Goal: Find specific page/section: Find specific page/section

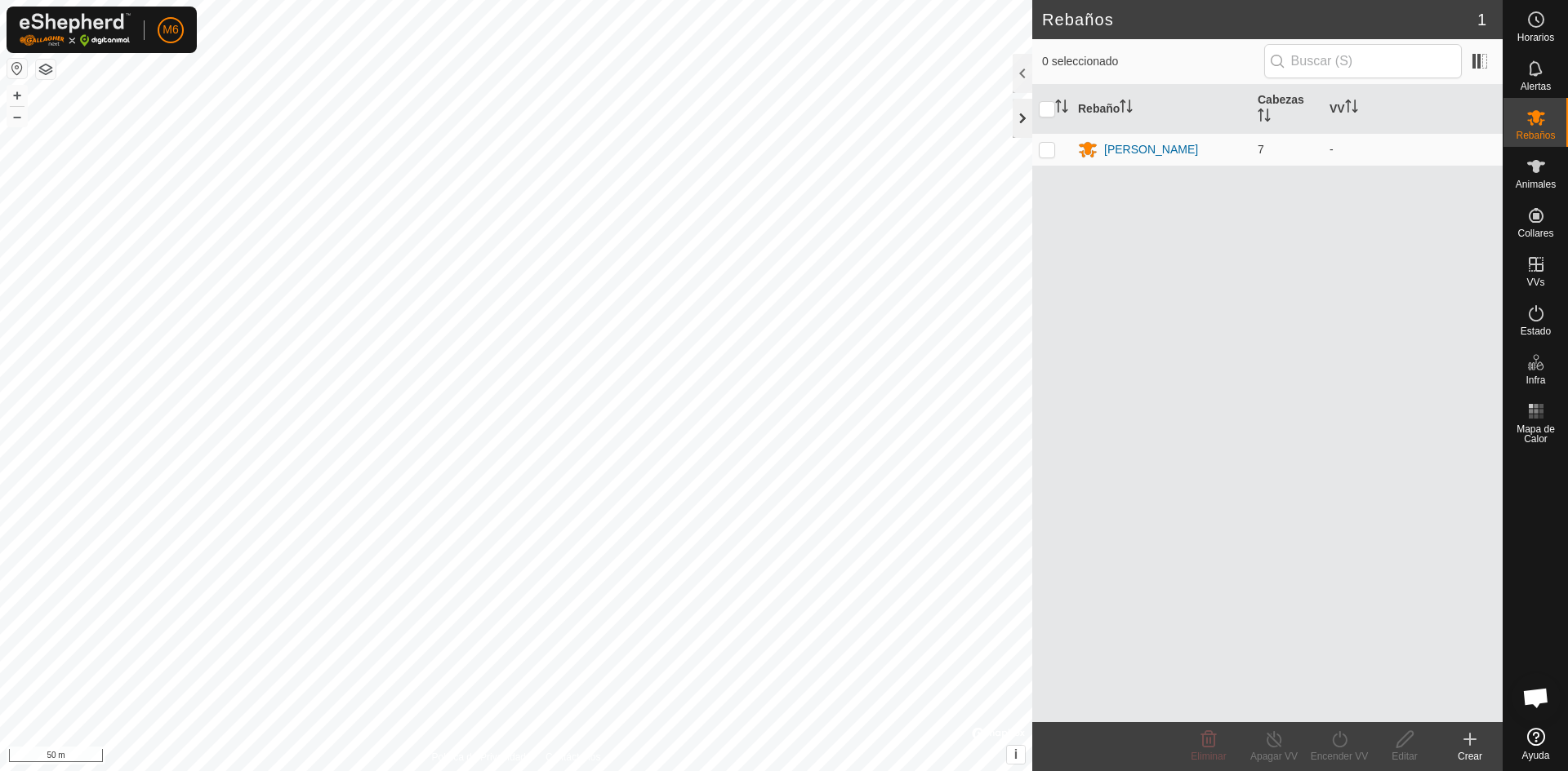
click at [1020, 125] on div at bounding box center [1023, 118] width 20 height 39
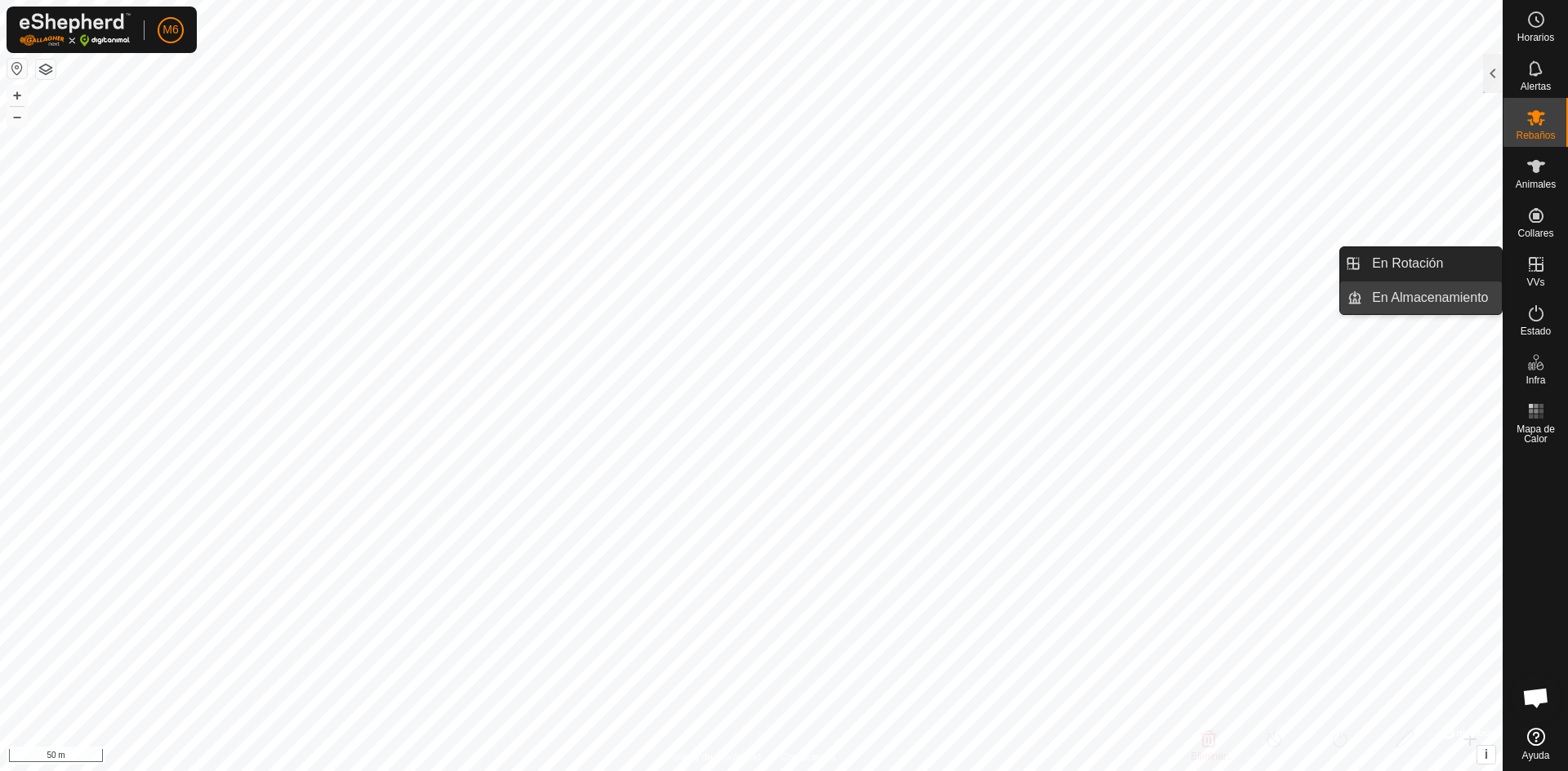
click at [1466, 292] on link "En Almacenamiento" at bounding box center [1432, 298] width 140 height 32
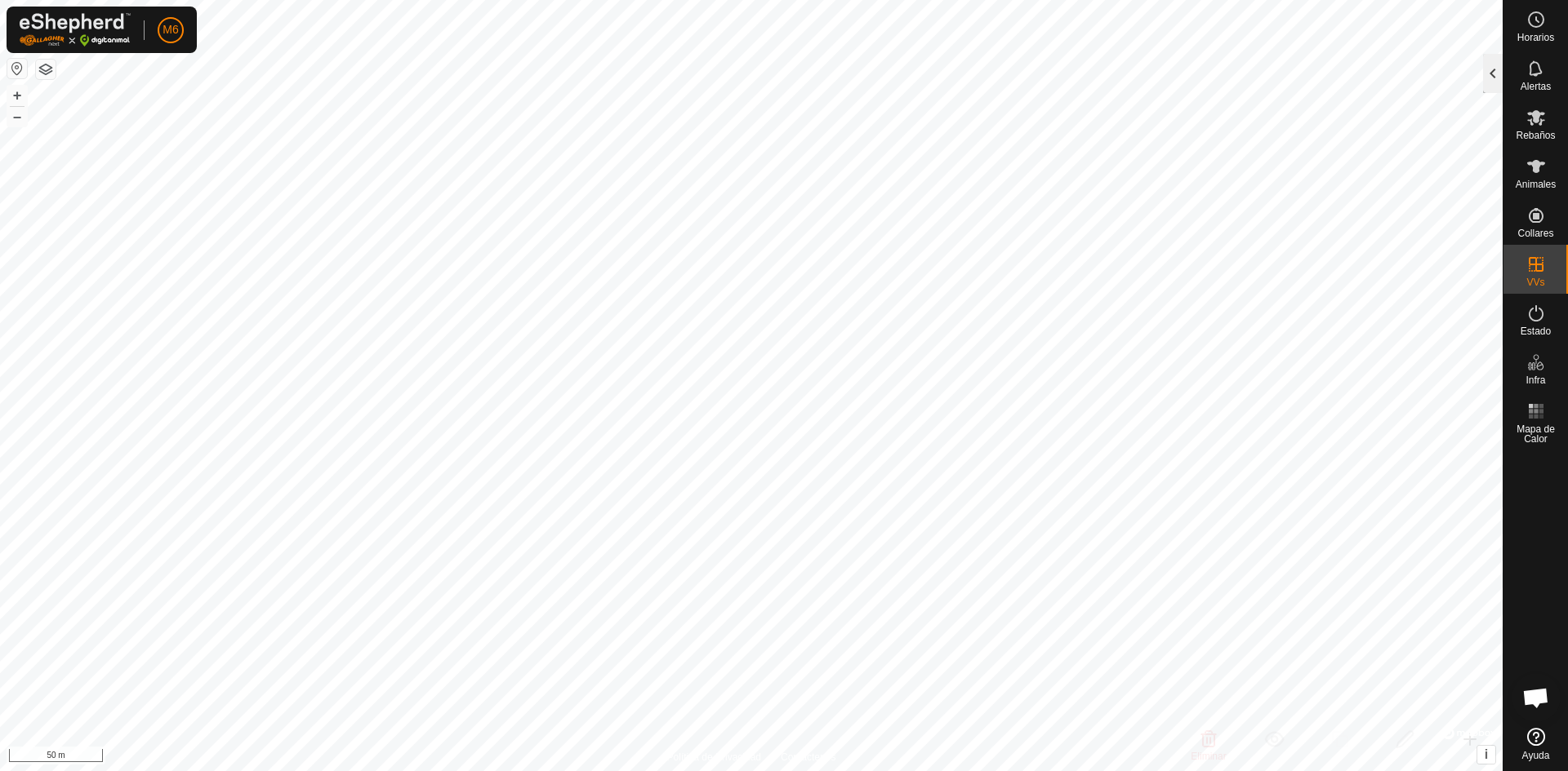
click at [1485, 82] on div at bounding box center [1493, 74] width 20 height 39
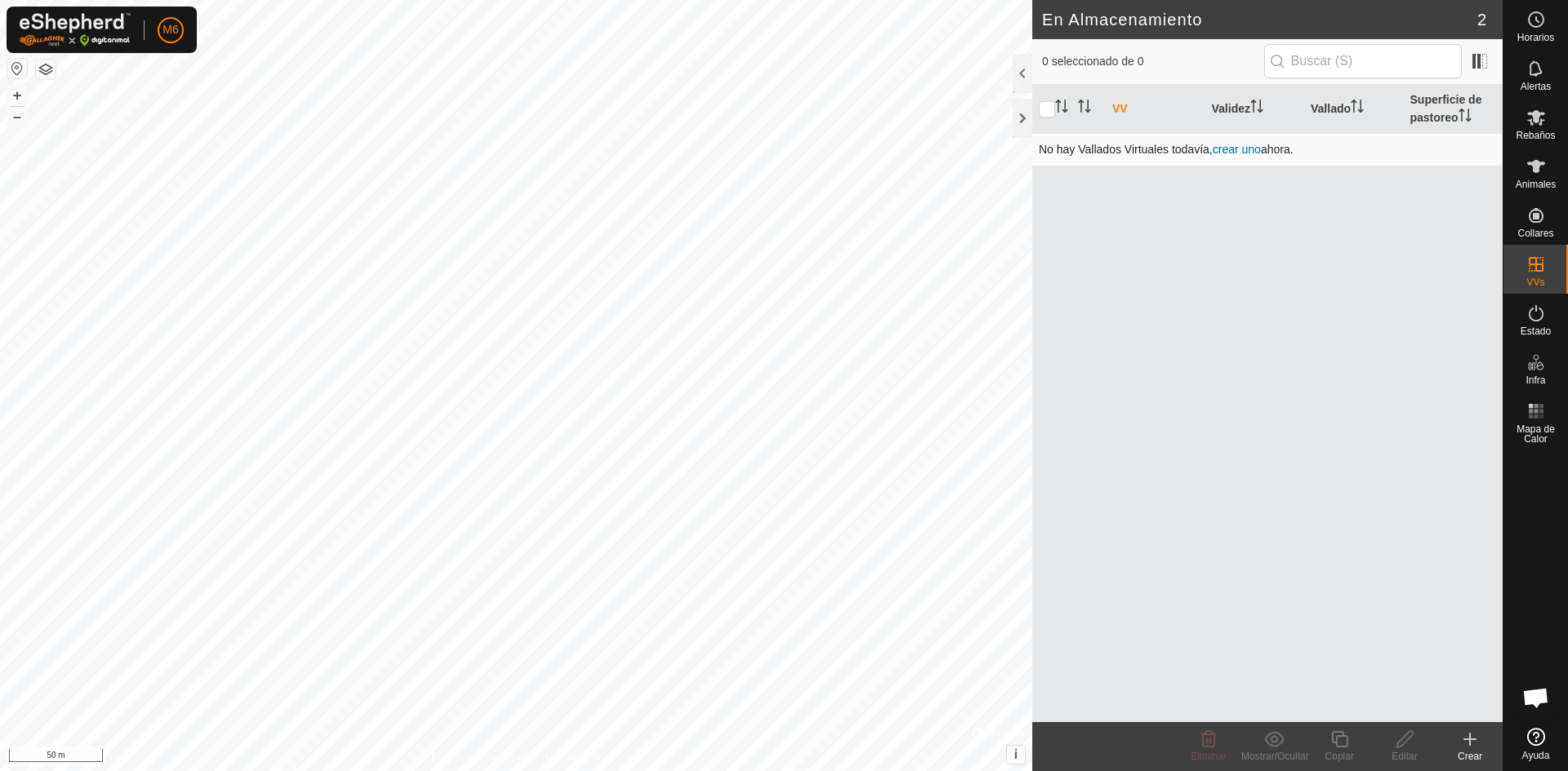
click at [1241, 148] on link "crear uno" at bounding box center [1237, 149] width 48 height 13
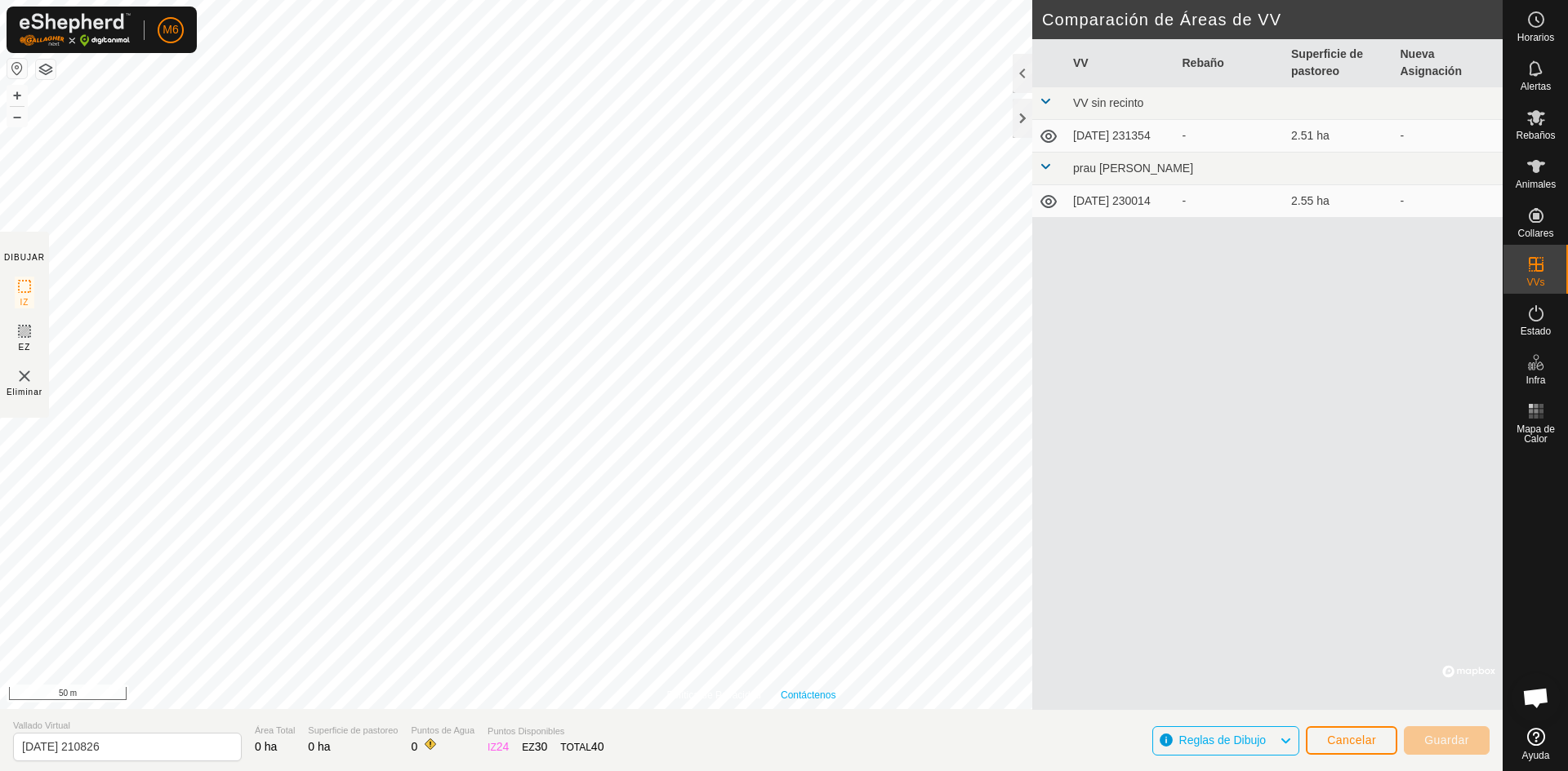
click at [809, 698] on link "Contáctenos" at bounding box center [807, 695] width 55 height 14
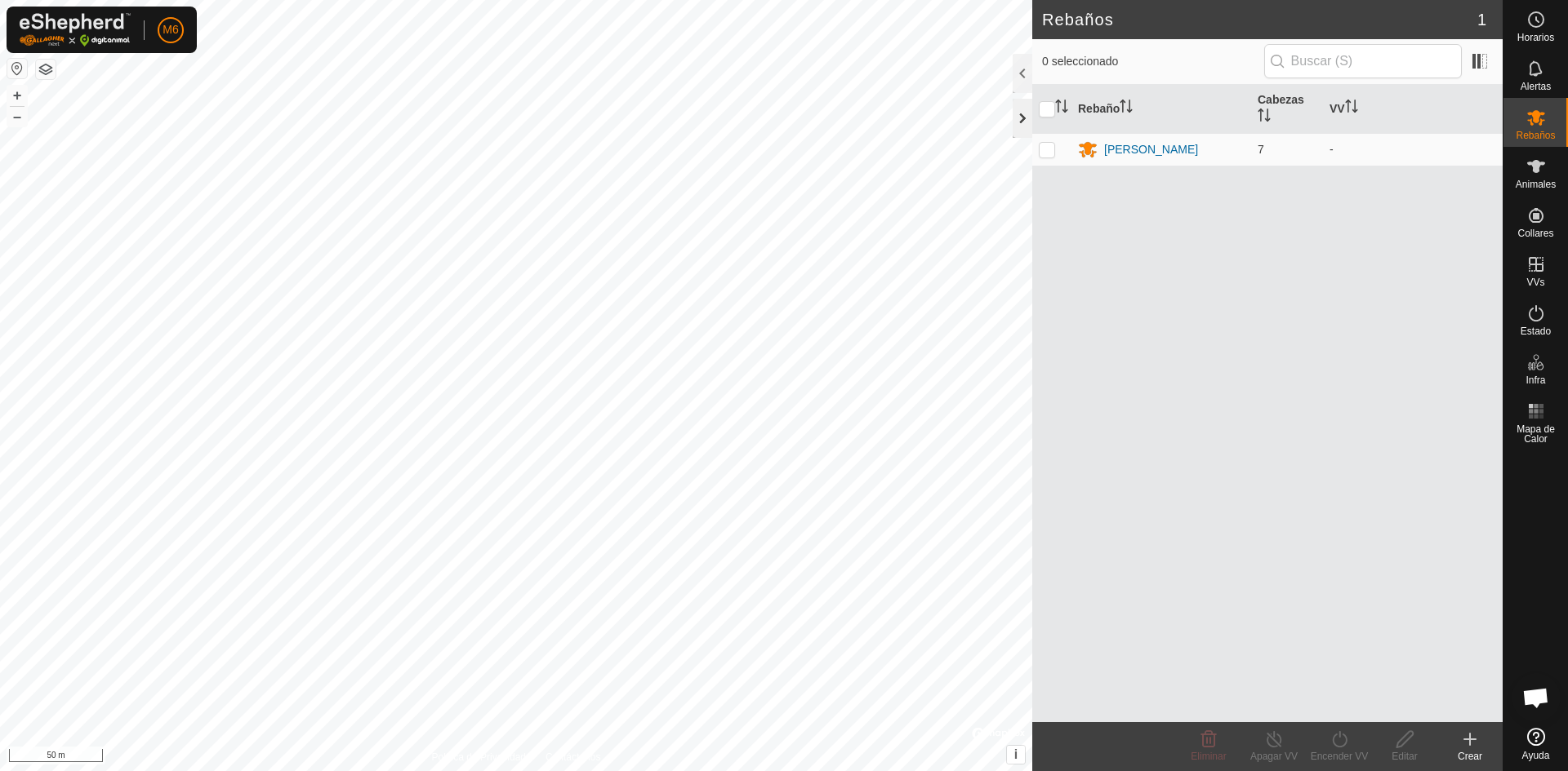
click at [1023, 114] on div at bounding box center [1023, 118] width 20 height 39
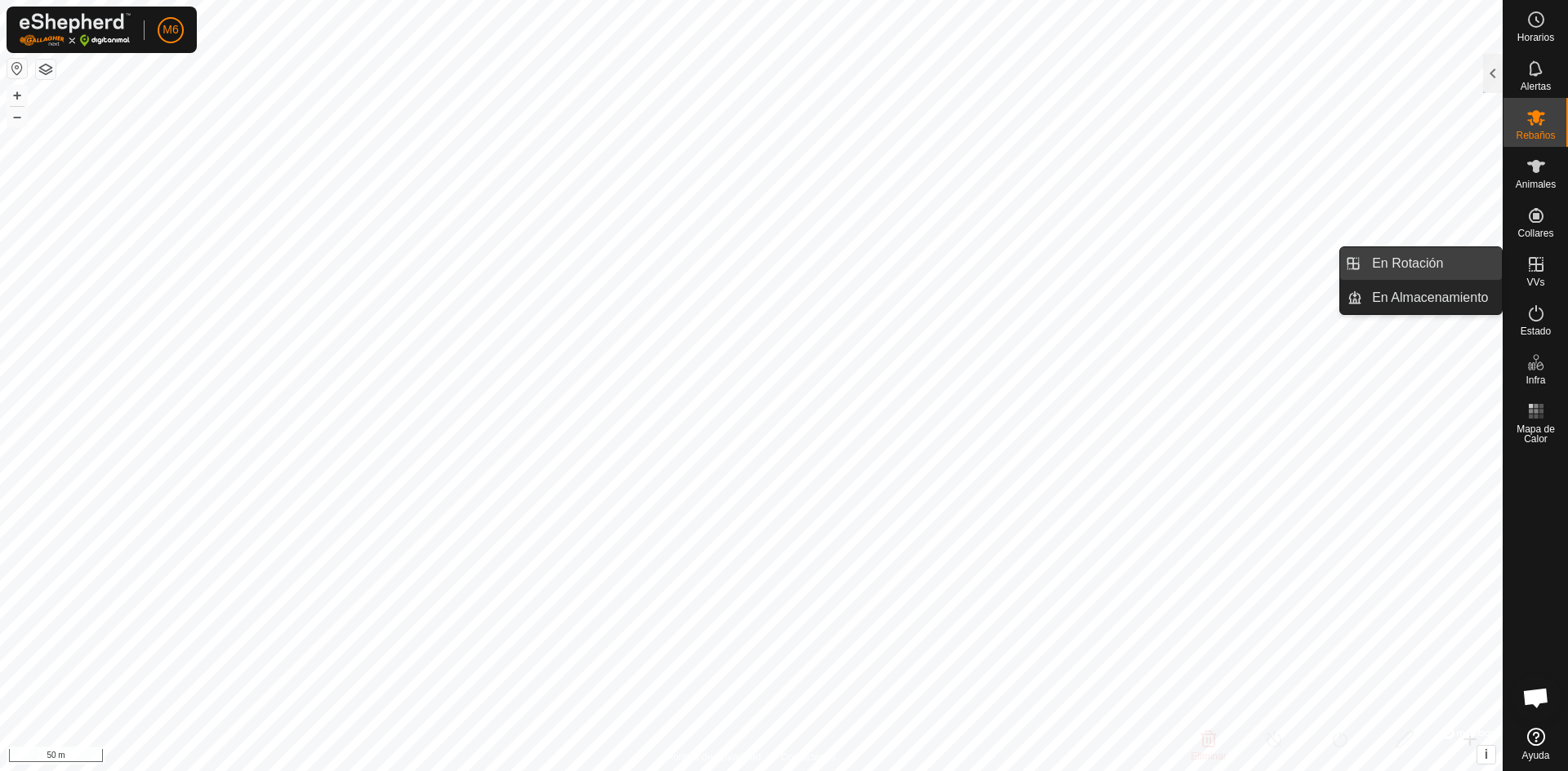
click at [1436, 264] on link "En Rotación" at bounding box center [1432, 264] width 140 height 32
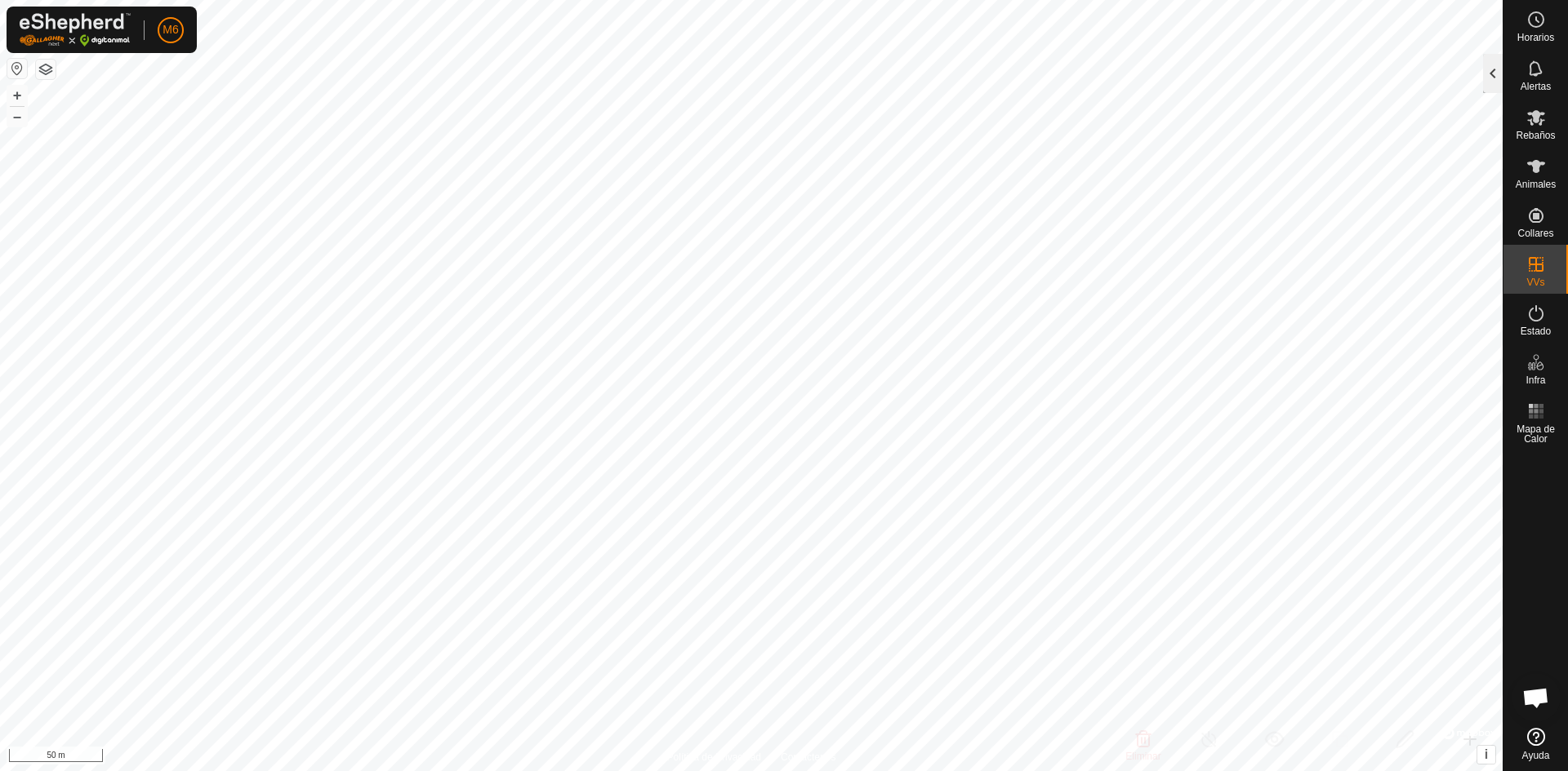
click at [1491, 81] on div at bounding box center [1493, 74] width 20 height 39
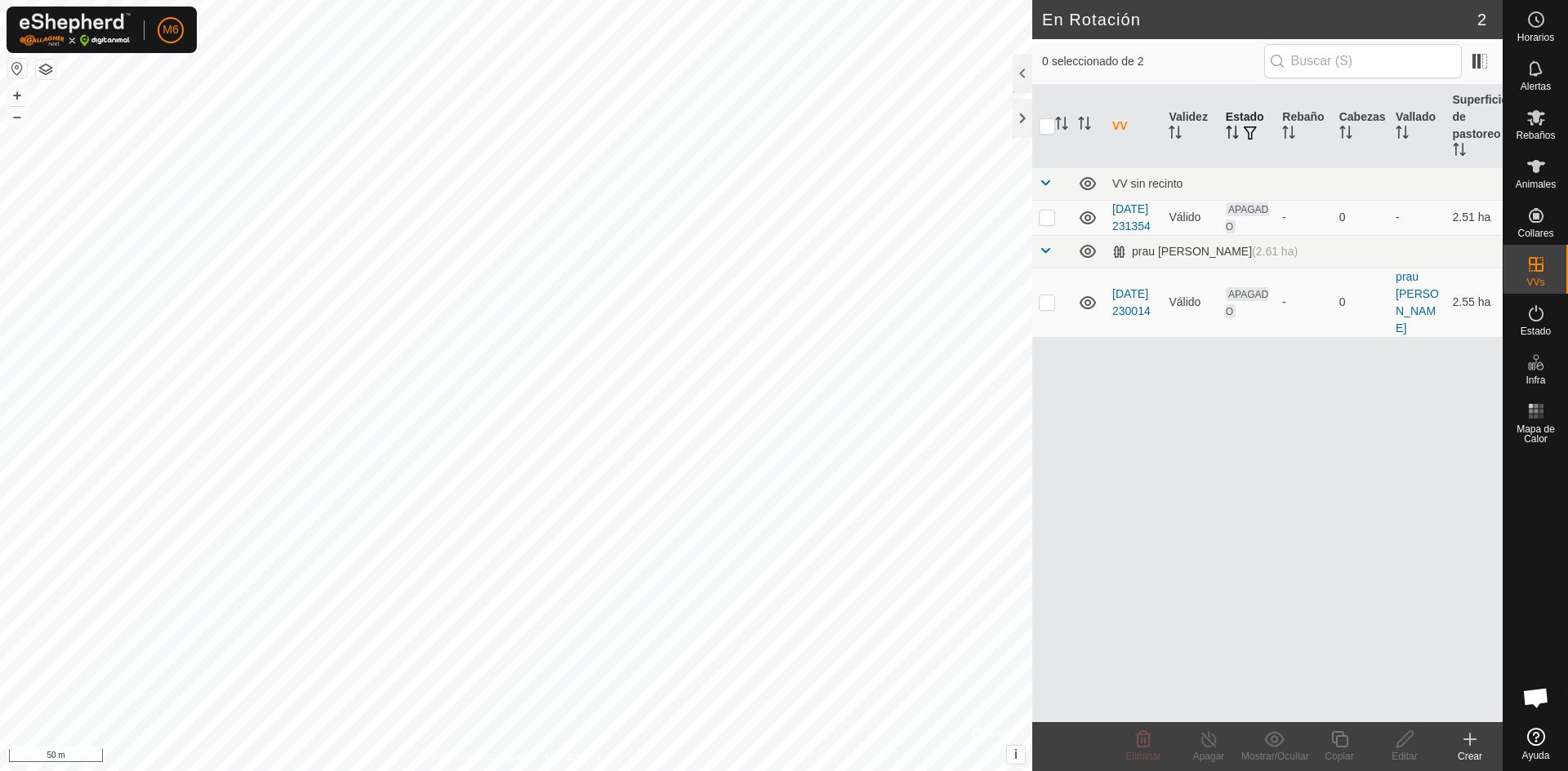
click at [1250, 130] on span "button" at bounding box center [1250, 133] width 13 height 13
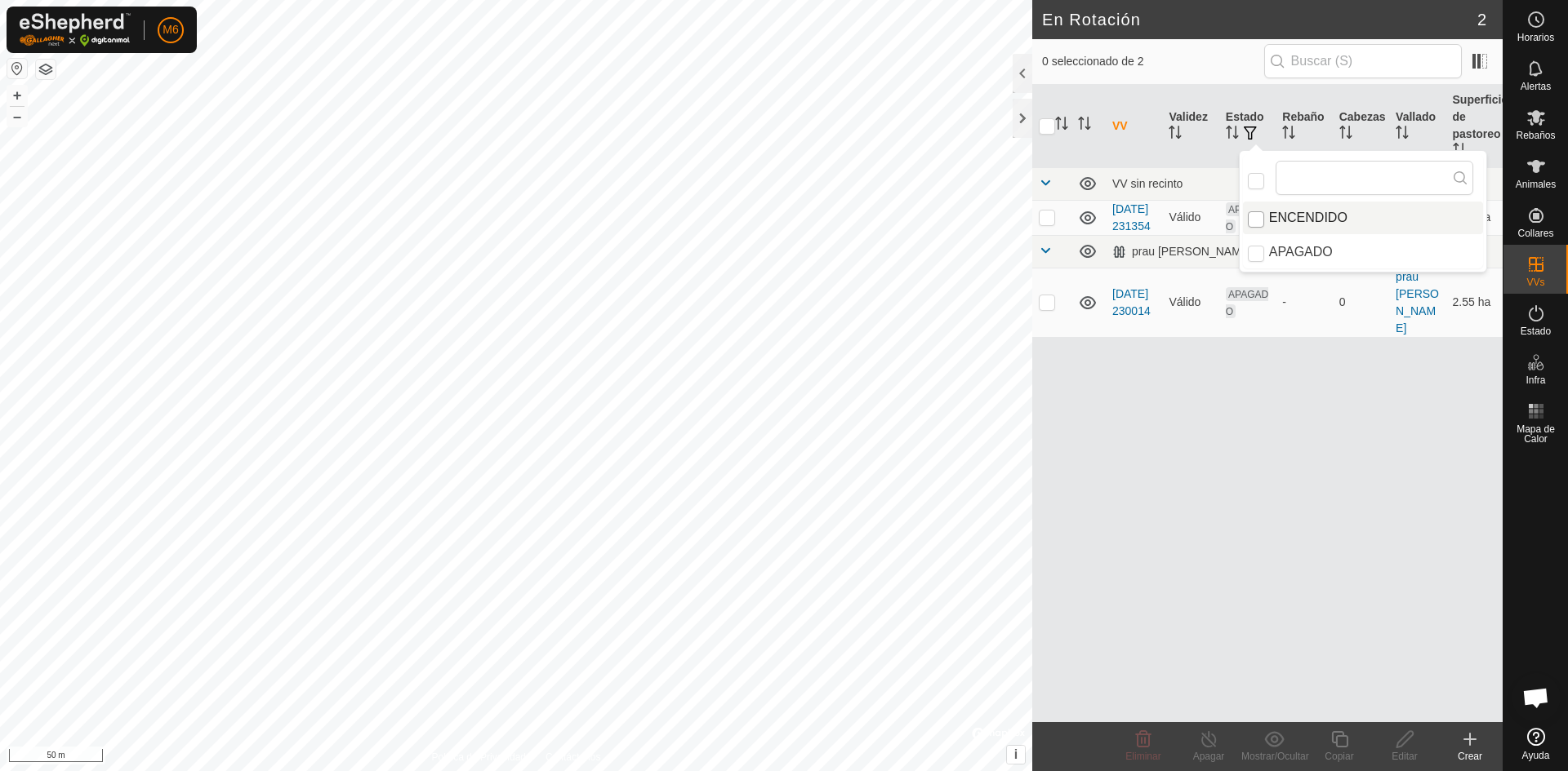
click at [1258, 221] on input "ENCENDIDO" at bounding box center [1256, 220] width 16 height 16
checkbox input "true"
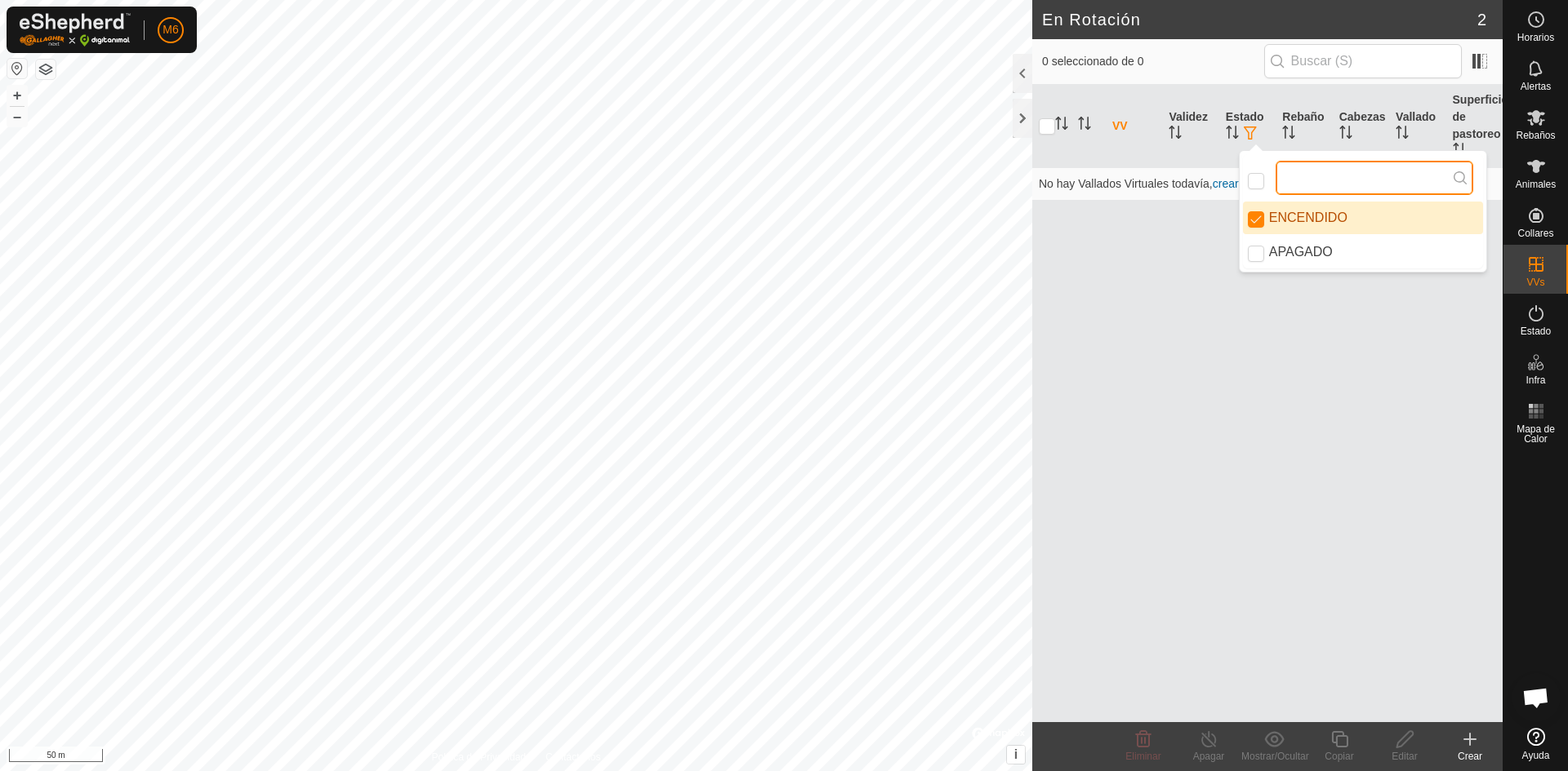
click at [1291, 180] on input "text" at bounding box center [1374, 178] width 197 height 34
type input "p"
click at [1178, 127] on icon "Activar para ordenar" at bounding box center [1175, 132] width 13 height 13
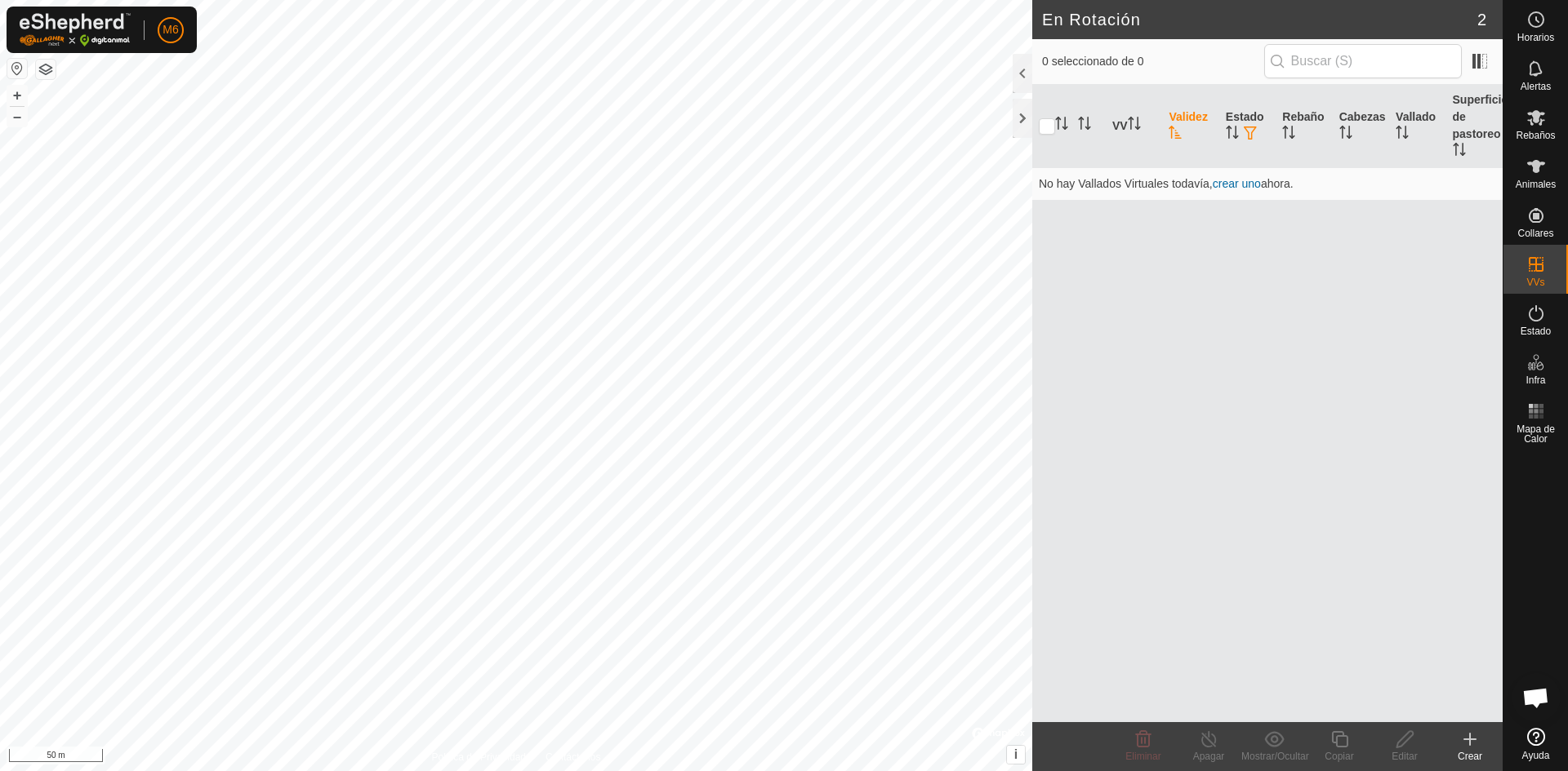
click at [1178, 127] on icon "Activar para ordenar" at bounding box center [1175, 132] width 13 height 13
click at [1171, 130] on icon "Activar para ordenar" at bounding box center [1175, 132] width 13 height 13
click at [1178, 131] on icon "Activar para ordenar" at bounding box center [1175, 132] width 13 height 13
click at [1176, 134] on icon "Activar para ordenar" at bounding box center [1175, 132] width 13 height 13
click at [1293, 127] on icon "Activar para ordenar" at bounding box center [1293, 132] width 2 height 13
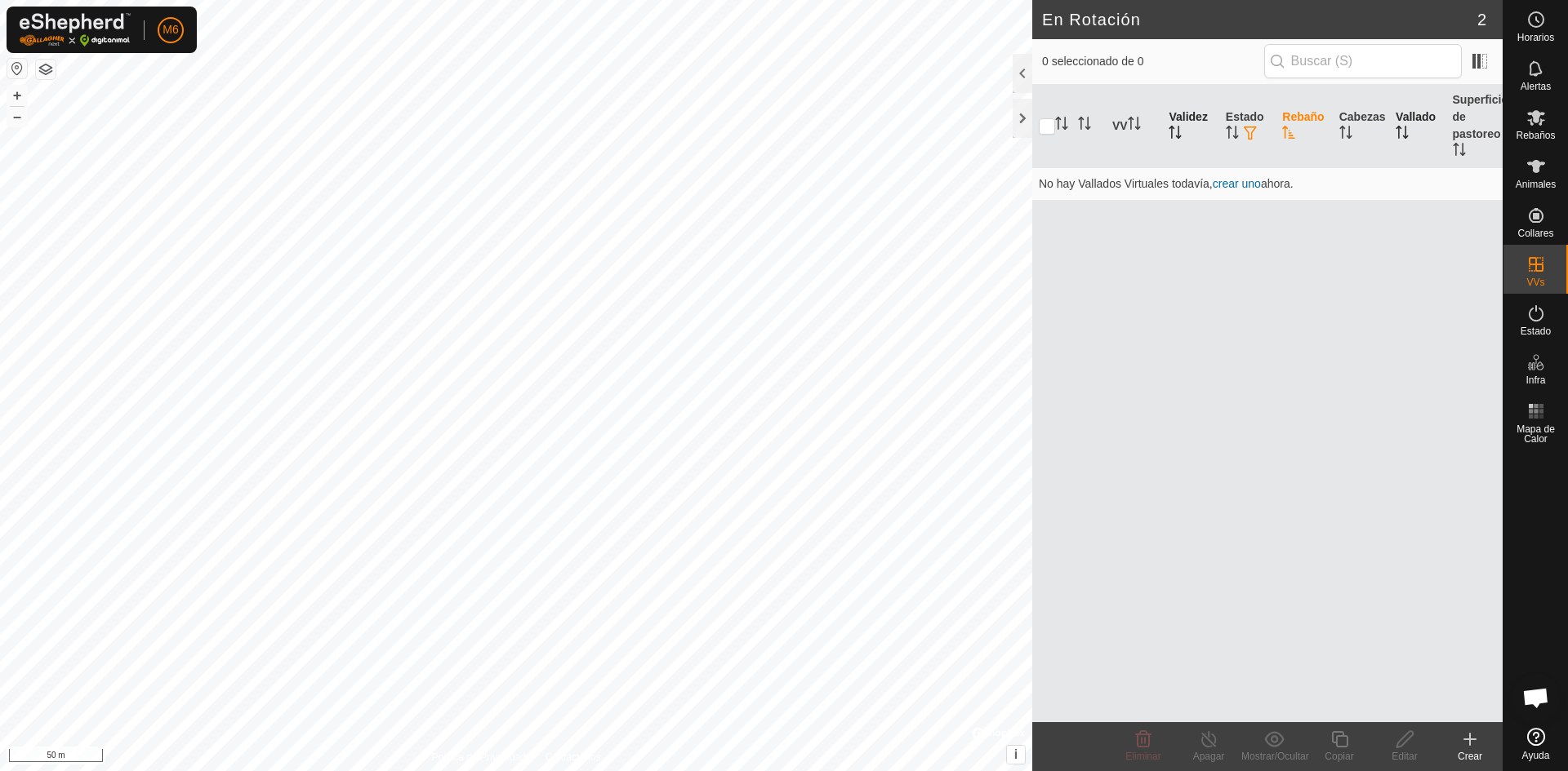
click at [1404, 116] on th "Vallado" at bounding box center [1416, 126] width 57 height 83
click at [1024, 110] on div at bounding box center [1023, 118] width 20 height 39
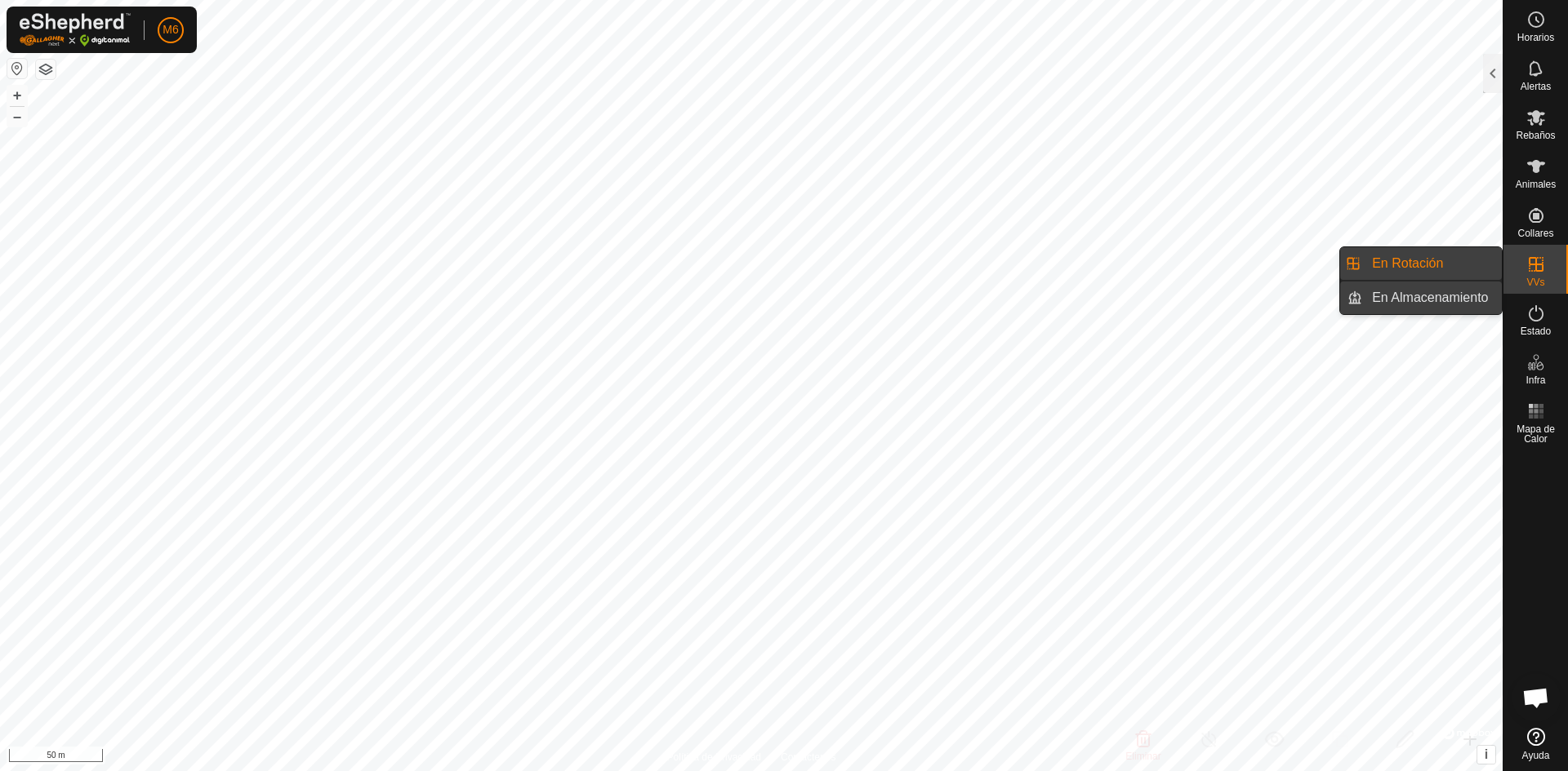
click at [1472, 297] on link "En Almacenamiento" at bounding box center [1432, 298] width 140 height 32
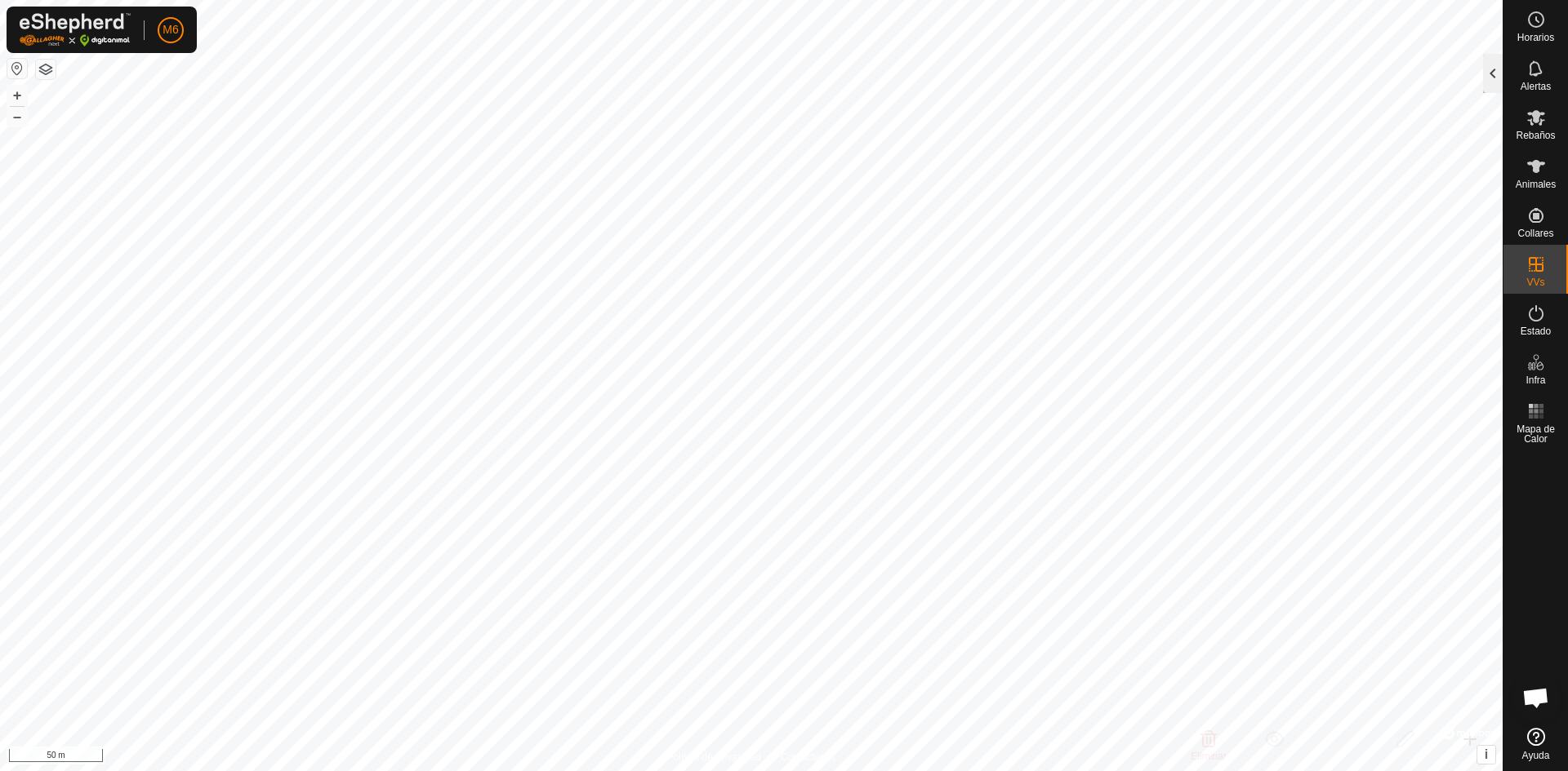
click at [1494, 77] on div at bounding box center [1493, 74] width 20 height 39
